Goal: Find specific page/section: Find specific page/section

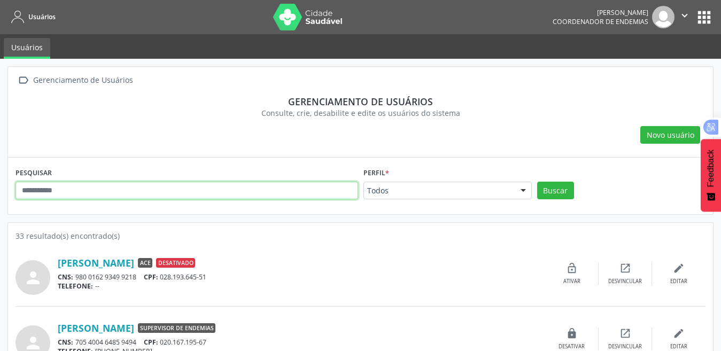
click at [229, 186] on input "text" at bounding box center [187, 191] width 343 height 18
type input "******"
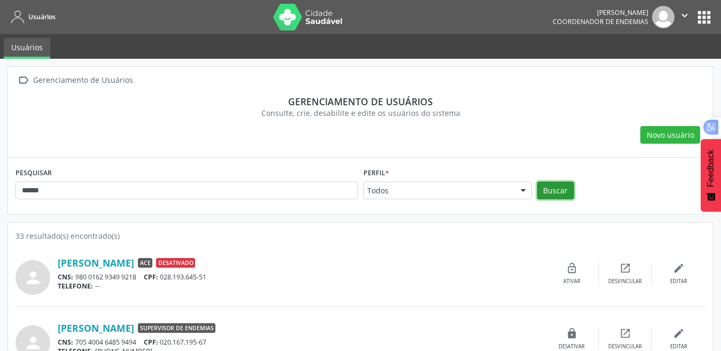
click at [552, 192] on button "Buscar" at bounding box center [555, 191] width 37 height 18
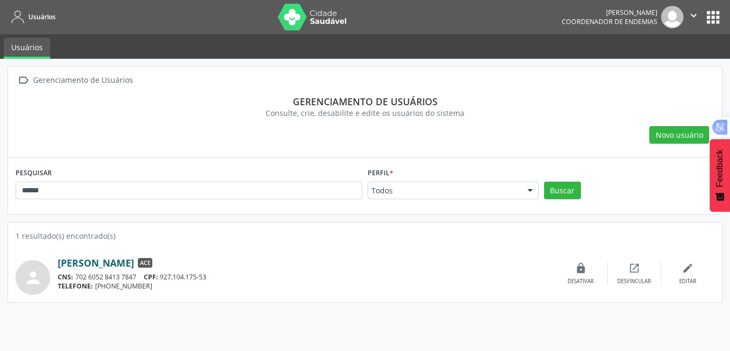
click at [134, 265] on link "[PERSON_NAME]" at bounding box center [96, 263] width 76 height 12
click at [364, 289] on div "TELEFONE: [PHONE_NUMBER]" at bounding box center [306, 286] width 497 height 9
drag, startPoint x: 113, startPoint y: 252, endPoint x: 397, endPoint y: 298, distance: 287.2
click at [397, 298] on div "1 resultado(s) encontrado(s) person Denice Gondim Seixas ACE CNS: 702 6052 8413…" at bounding box center [365, 263] width 714 height 80
drag, startPoint x: 389, startPoint y: 297, endPoint x: 709, endPoint y: 66, distance: 394.5
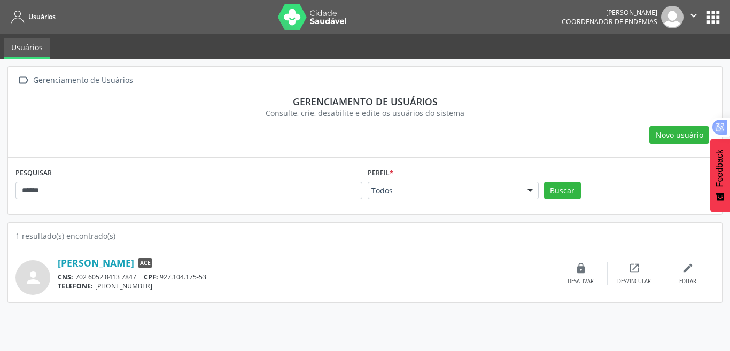
click at [708, 67] on div " Gerenciamento de Usuários Gerenciamento de usuários Consulte, crie, desabilit…" at bounding box center [365, 112] width 714 height 91
click at [709, 20] on button "apps" at bounding box center [713, 17] width 19 height 19
click at [711, 20] on button "apps" at bounding box center [713, 17] width 19 height 19
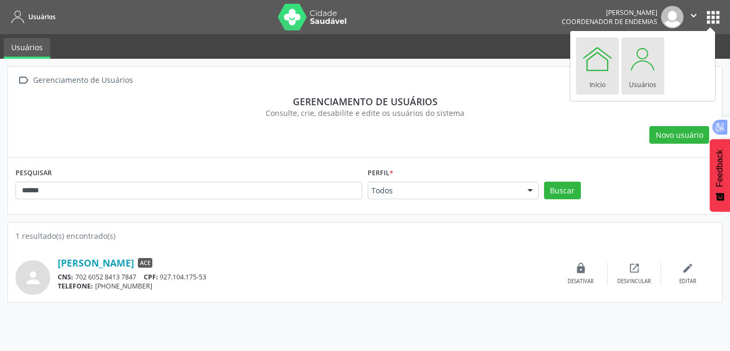
click at [599, 67] on div at bounding box center [598, 59] width 32 height 32
